Goal: Transaction & Acquisition: Purchase product/service

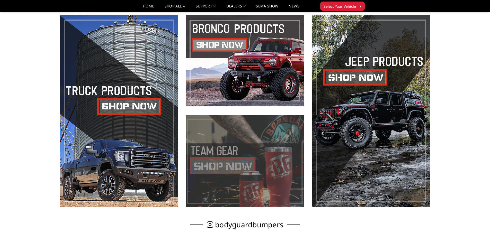
scroll to position [257, 0]
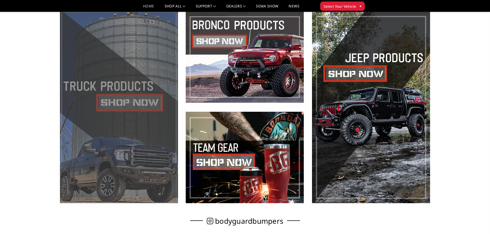
click at [150, 121] on span at bounding box center [119, 107] width 118 height 192
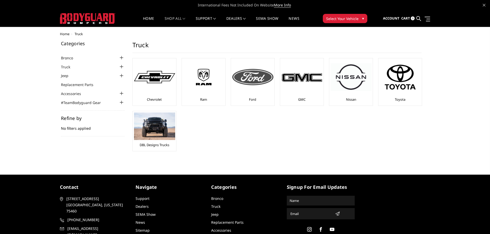
click at [244, 85] on img at bounding box center [252, 77] width 41 height 16
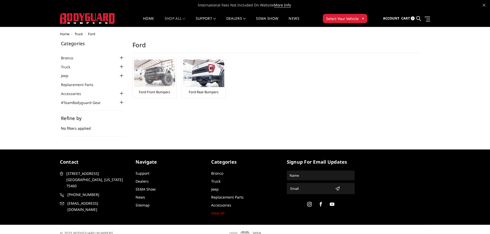
click at [148, 74] on img at bounding box center [154, 74] width 41 height 28
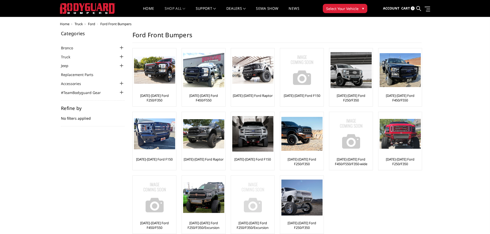
scroll to position [26, 0]
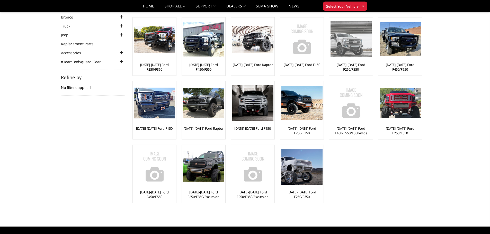
click at [343, 58] on div at bounding box center [350, 39] width 41 height 41
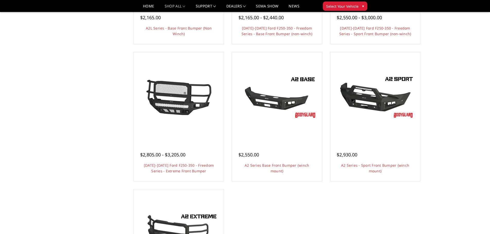
scroll to position [309, 0]
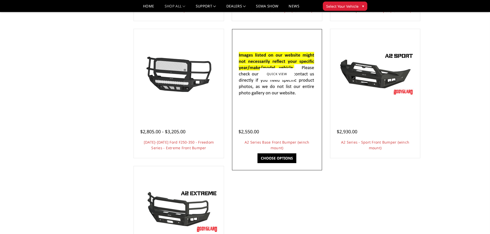
click at [270, 90] on img at bounding box center [277, 74] width 82 height 56
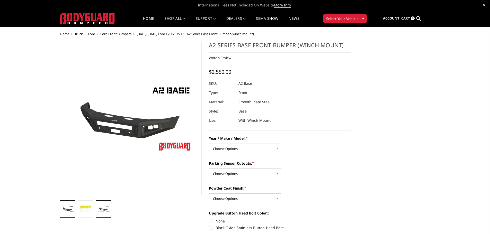
click at [100, 205] on link at bounding box center [103, 209] width 15 height 17
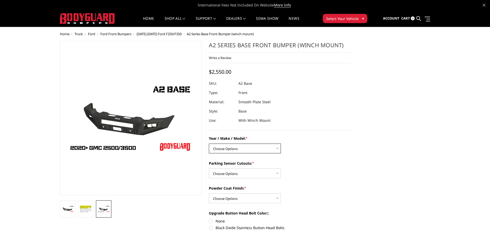
click at [232, 150] on select "Choose Options Chevrolet 20-23 2500 / 3500 Ford 17-22 F250 / F350 Ford 17-22 F4…" at bounding box center [245, 149] width 72 height 10
select select "826"
click at [209, 144] on select "Choose Options Chevrolet 20-23 2500 / 3500 Ford 17-22 F250 / F350 Ford 17-22 F4…" at bounding box center [245, 149] width 72 height 10
click at [237, 171] on select "Choose Options Yes - I have front parking sensors No - I do NOT have parking se…" at bounding box center [245, 174] width 72 height 10
select select "540"
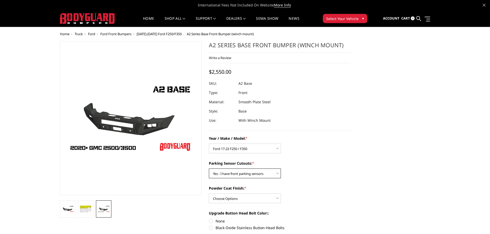
click at [209, 169] on select "Choose Options Yes - I have front parking sensors No - I do NOT have parking se…" at bounding box center [245, 174] width 72 height 10
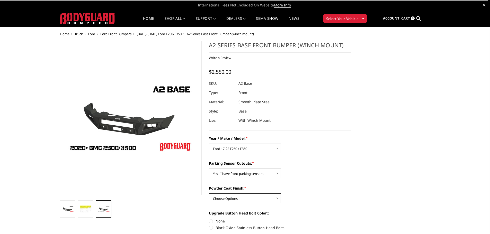
click at [236, 197] on select "Choose Options Bare metal (included) Texture Black Powder Coat" at bounding box center [245, 199] width 72 height 10
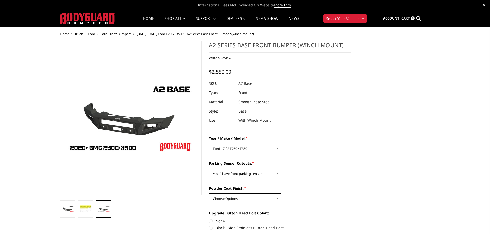
select select "520"
click at [209, 194] on select "Choose Options Bare metal (included) Texture Black Powder Coat" at bounding box center [245, 199] width 72 height 10
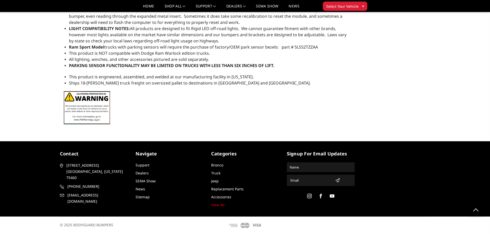
scroll to position [744, 0]
